Goal: Task Accomplishment & Management: Manage account settings

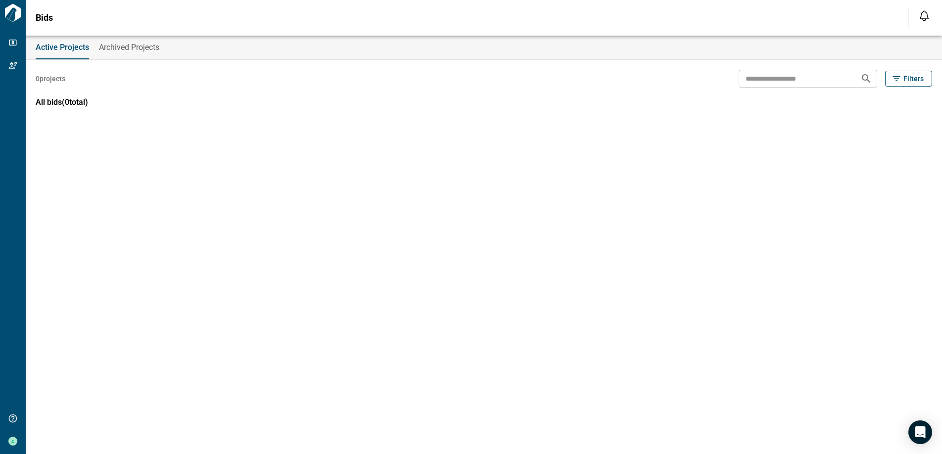
click at [64, 50] on span "Active Projects" at bounding box center [62, 48] width 53 height 10
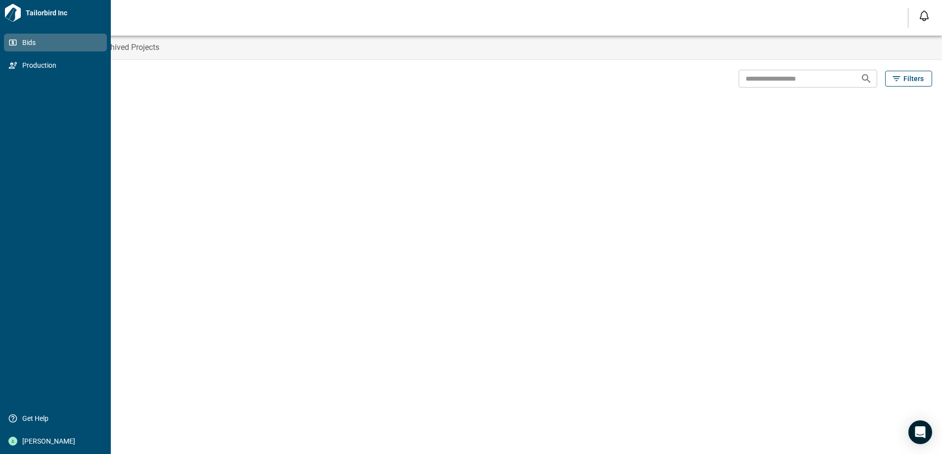
click at [23, 44] on span "Bids" at bounding box center [57, 43] width 80 height 10
click at [16, 338] on div "Bids Production Get Help [PERSON_NAME]" at bounding box center [55, 242] width 103 height 417
click at [36, 443] on span "[PERSON_NAME]" at bounding box center [57, 441] width 80 height 10
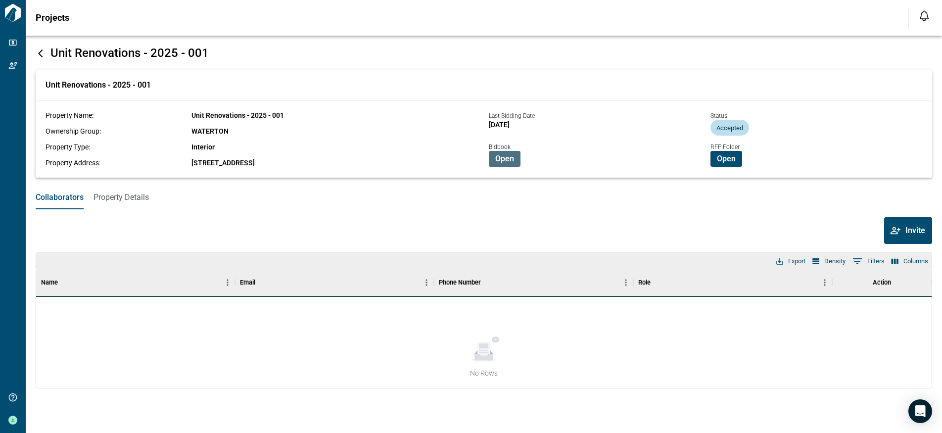
click at [501, 162] on span "Open" at bounding box center [504, 159] width 19 height 10
